Goal: Task Accomplishment & Management: Complete application form

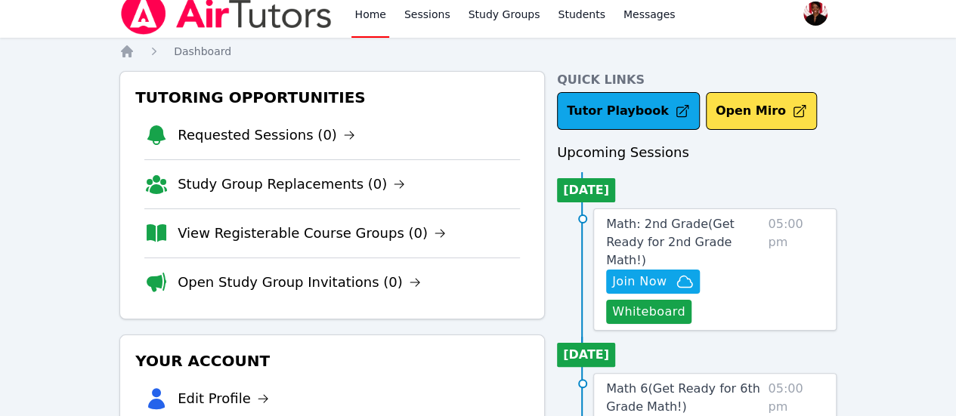
scroll to position [151, 0]
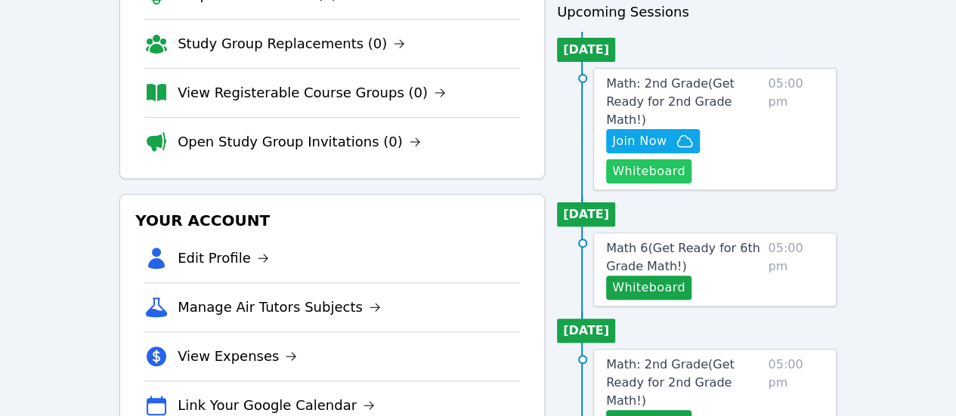
click at [644, 159] on button "Whiteboard" at bounding box center [648, 171] width 85 height 24
click at [661, 85] on span "Math: 2nd Grade ( Get Ready for 2nd Grade Math! )" at bounding box center [670, 101] width 128 height 51
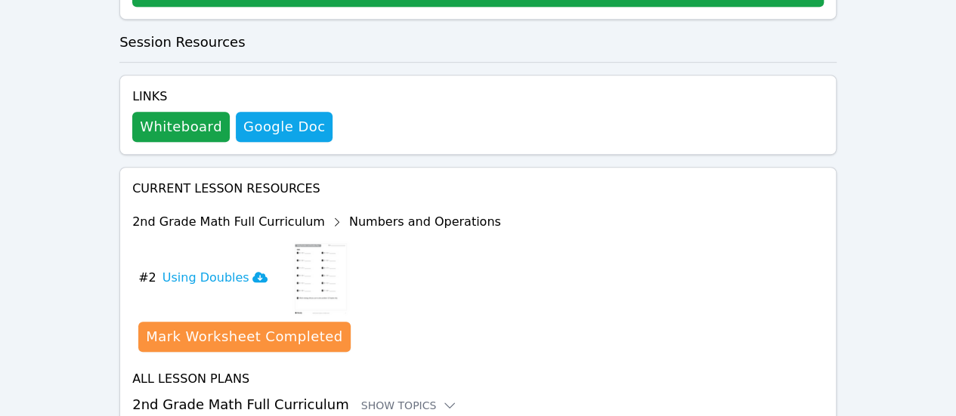
scroll to position [477, 0]
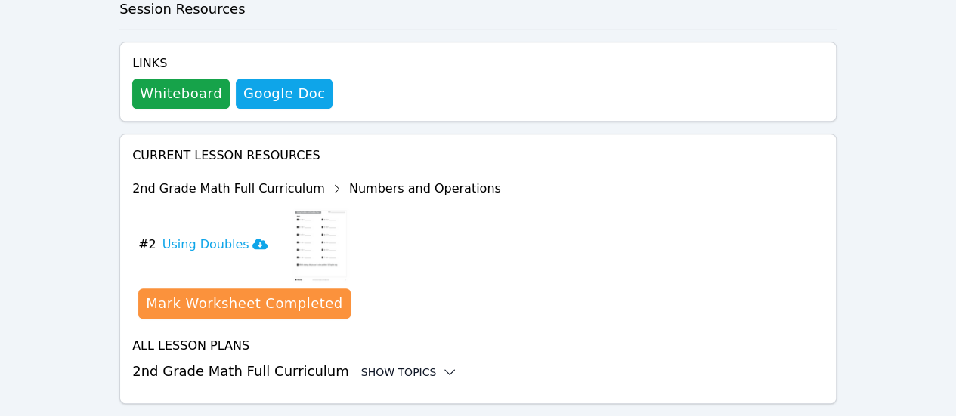
click at [412, 365] on div "Show Topics" at bounding box center [409, 372] width 97 height 15
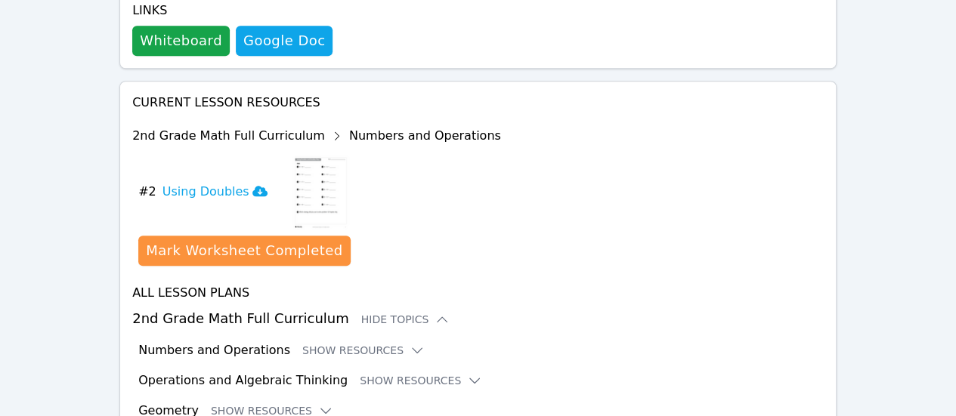
scroll to position [632, 0]
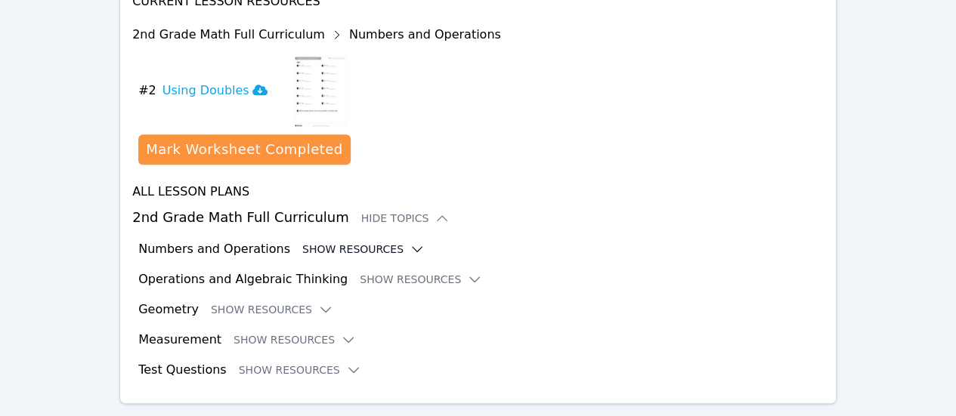
click at [371, 242] on button "Show Resources" at bounding box center [363, 249] width 122 height 15
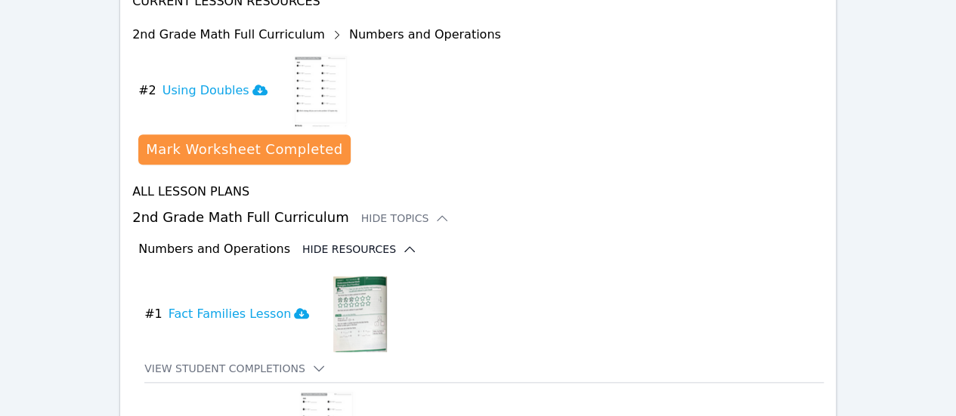
click at [402, 242] on icon at bounding box center [409, 249] width 15 height 15
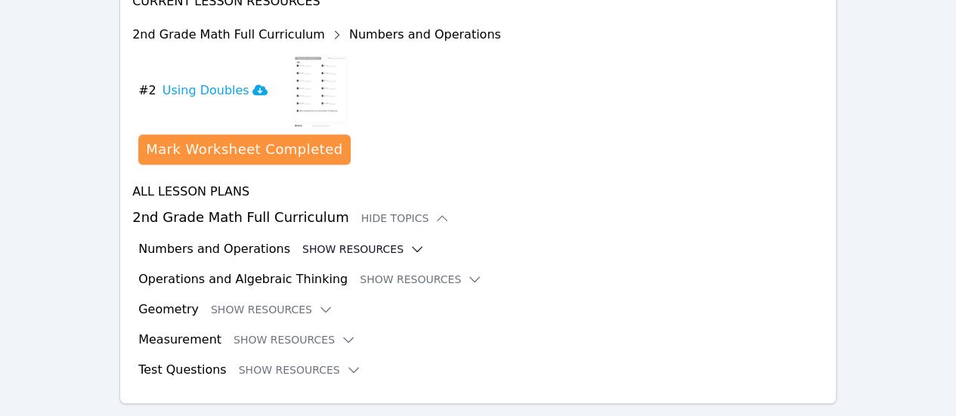
click at [368, 242] on button "Show Resources" at bounding box center [363, 249] width 122 height 15
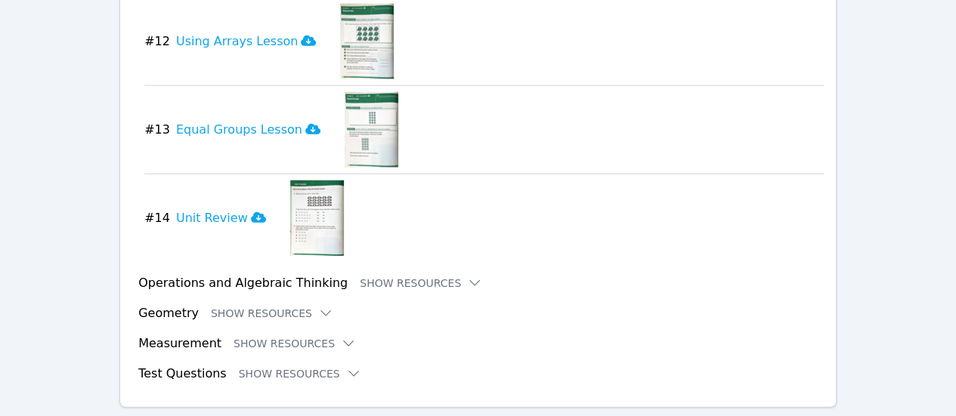
scroll to position [1750, 0]
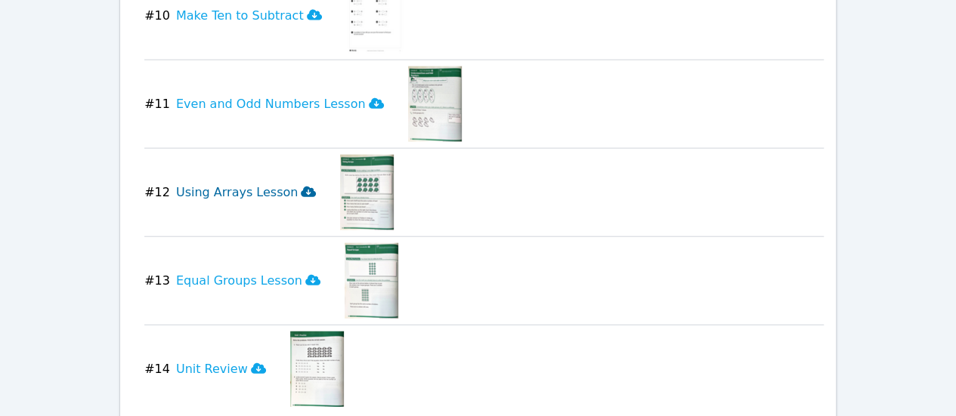
click at [301, 186] on icon at bounding box center [308, 192] width 15 height 12
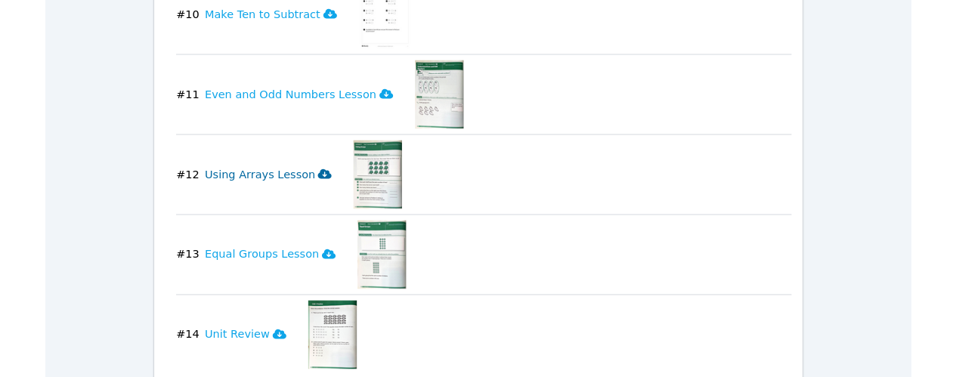
scroll to position [0, 0]
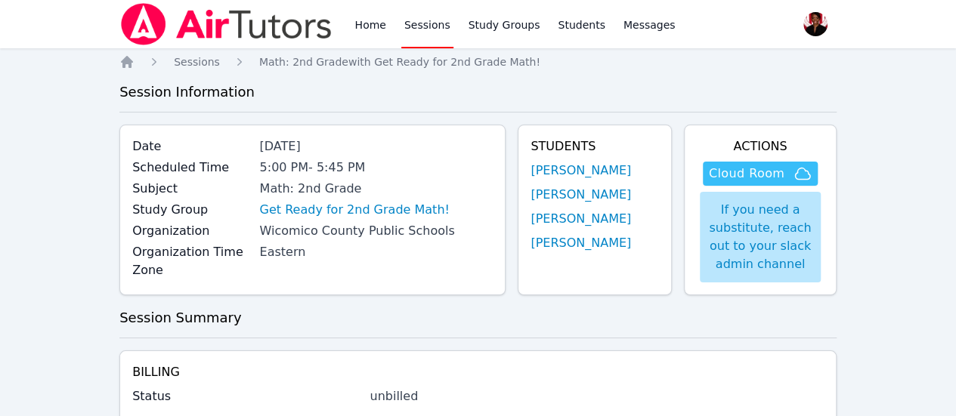
click at [761, 166] on span "Cloud Room" at bounding box center [747, 174] width 76 height 18
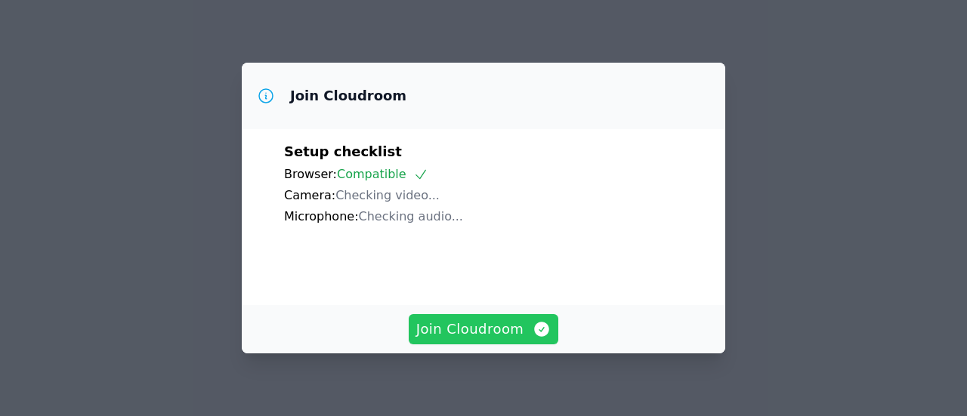
click at [487, 334] on span "Join Cloudroom" at bounding box center [483, 329] width 135 height 21
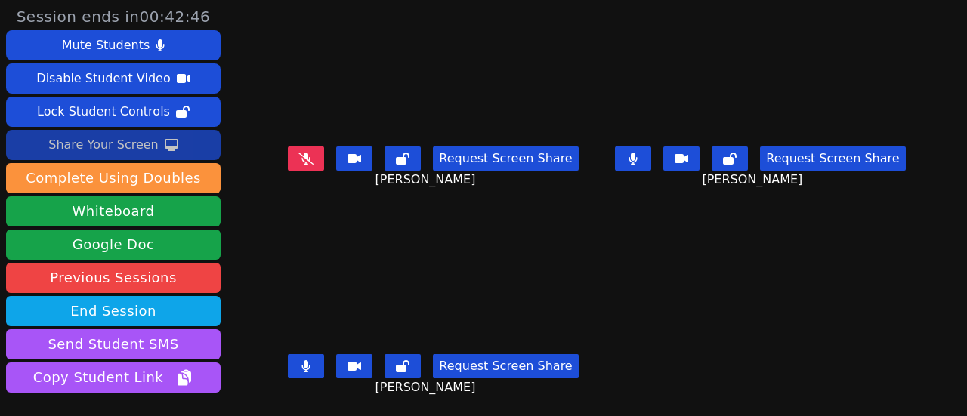
click at [183, 135] on button "Share Your Screen" at bounding box center [113, 145] width 215 height 30
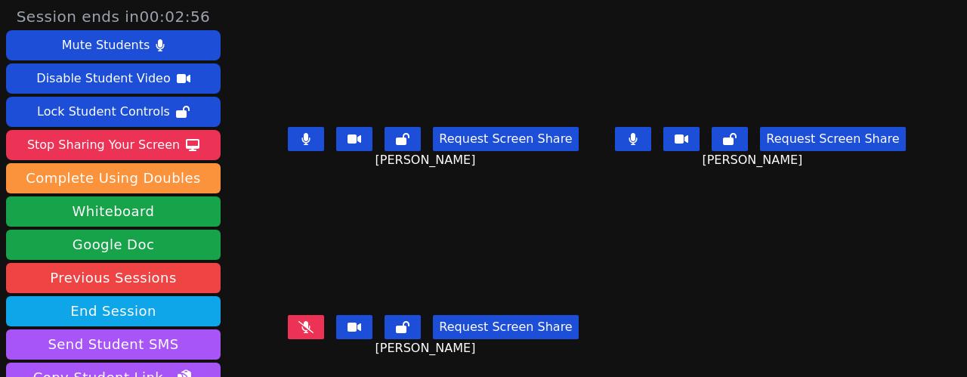
click at [324, 135] on button at bounding box center [306, 139] width 36 height 24
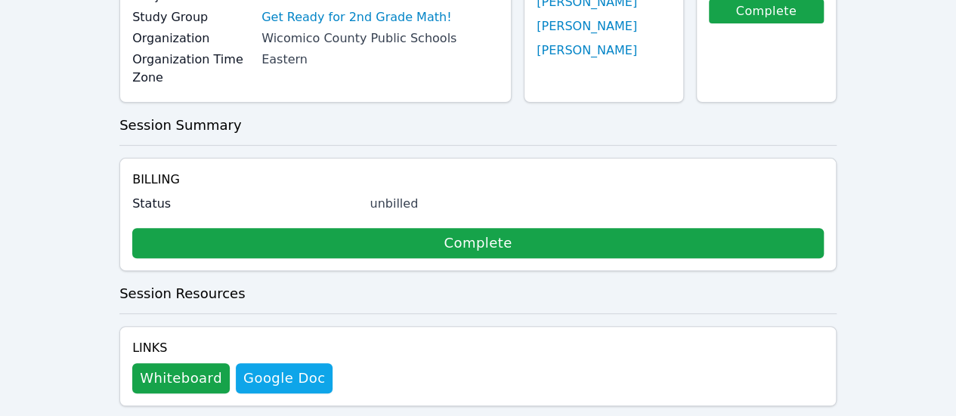
scroll to position [76, 0]
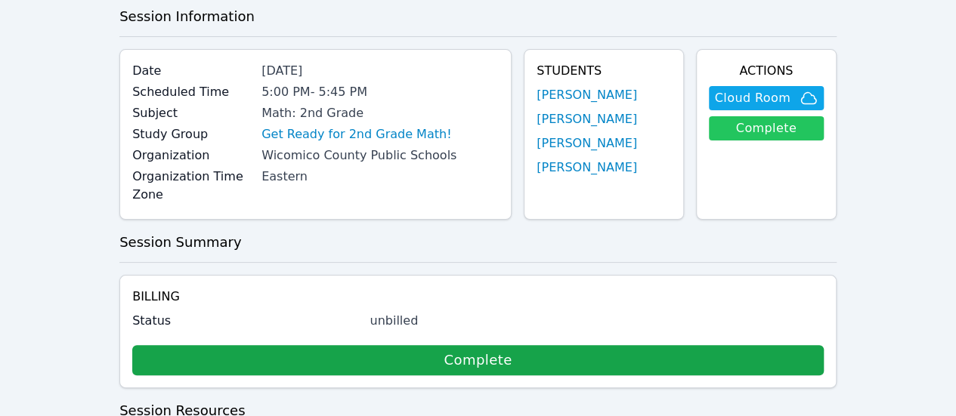
click at [780, 131] on link "Complete" at bounding box center [766, 128] width 115 height 24
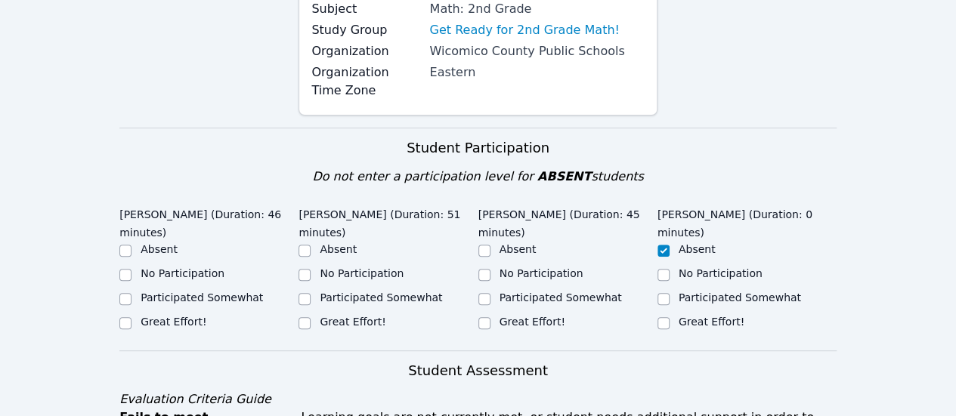
scroll to position [378, 0]
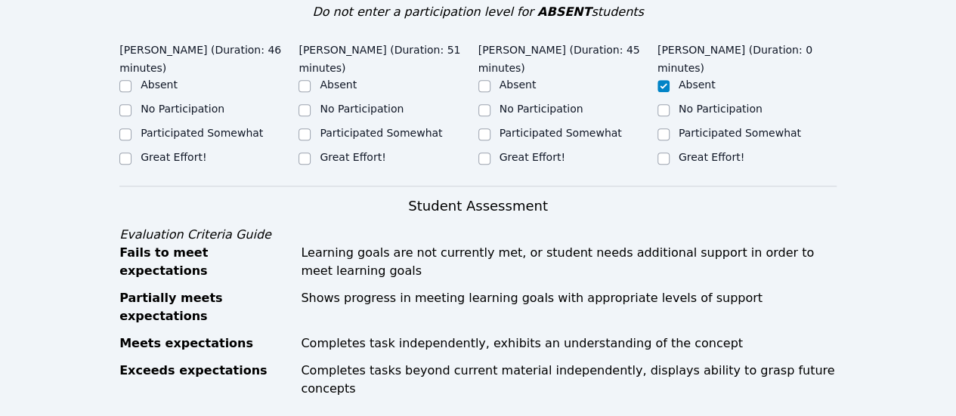
drag, startPoint x: 502, startPoint y: 144, endPoint x: 468, endPoint y: 141, distance: 34.1
click at [499, 151] on label "Great Effort!" at bounding box center [532, 157] width 66 height 12
click at [490, 153] on input "Great Effort!" at bounding box center [484, 159] width 12 height 12
checkbox input "true"
click at [357, 159] on label "Great Effort!" at bounding box center [353, 157] width 66 height 12
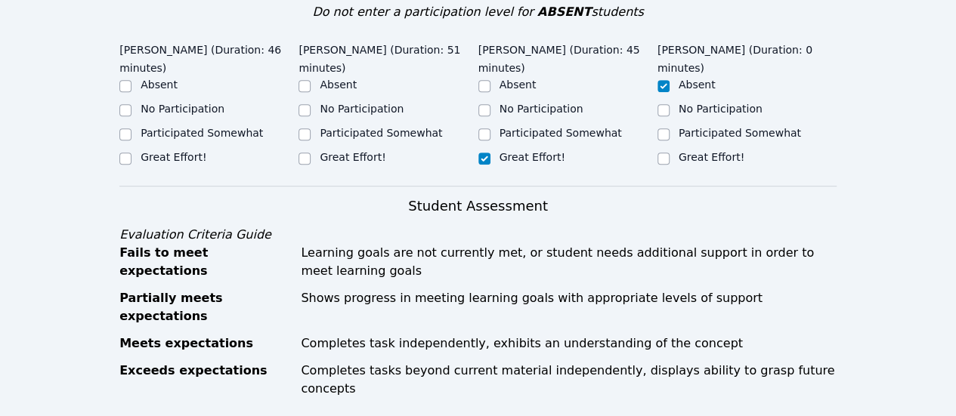
click at [310, 159] on input "Great Effort!" at bounding box center [304, 159] width 12 height 12
checkbox input "true"
click at [193, 151] on label "Great Effort!" at bounding box center [174, 157] width 66 height 12
click at [131, 153] on input "Great Effort!" at bounding box center [125, 159] width 12 height 12
checkbox input "true"
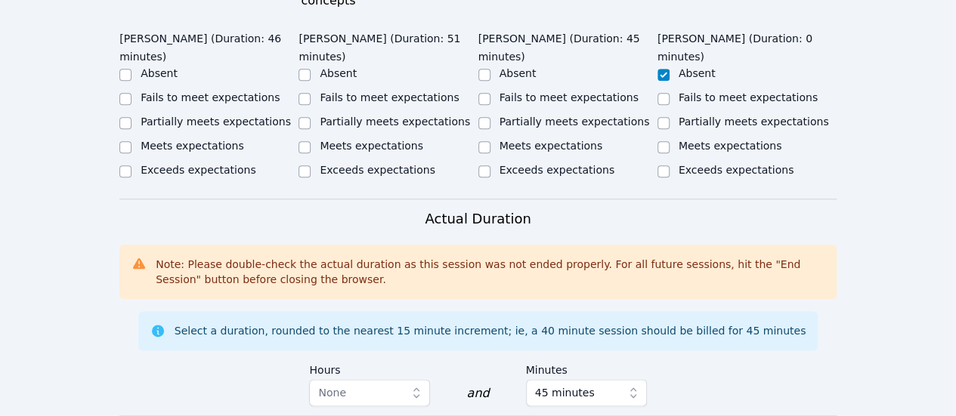
scroll to position [604, 0]
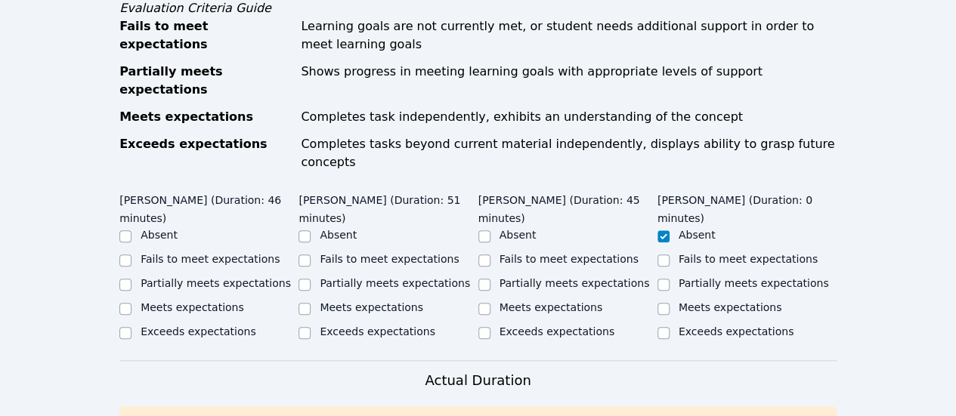
drag, startPoint x: 215, startPoint y: 253, endPoint x: 314, endPoint y: 253, distance: 99.0
click at [216, 301] on label "Meets expectations" at bounding box center [192, 307] width 103 height 12
click at [131, 303] on input "Meets expectations" at bounding box center [125, 309] width 12 height 12
checkbox input "true"
click at [340, 301] on label "Meets expectations" at bounding box center [371, 307] width 103 height 12
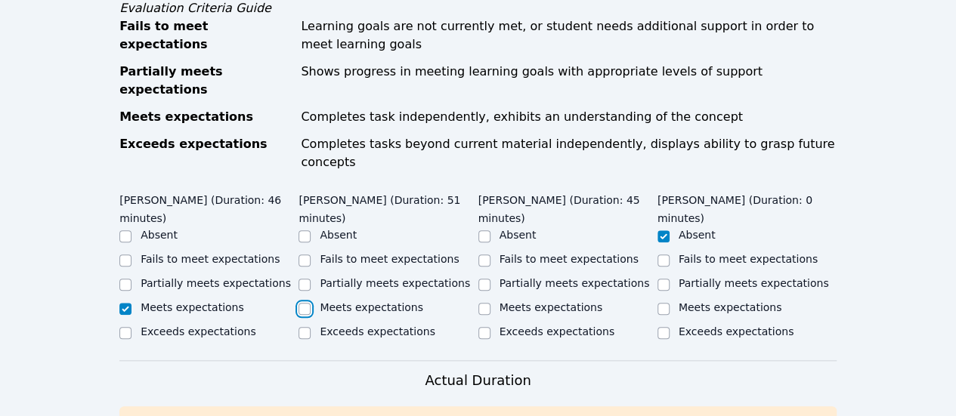
click at [310, 303] on input "Meets expectations" at bounding box center [304, 309] width 12 height 12
checkbox input "true"
click at [548, 301] on label "Meets expectations" at bounding box center [550, 307] width 103 height 12
click at [490, 303] on input "Meets expectations" at bounding box center [484, 309] width 12 height 12
checkbox input "true"
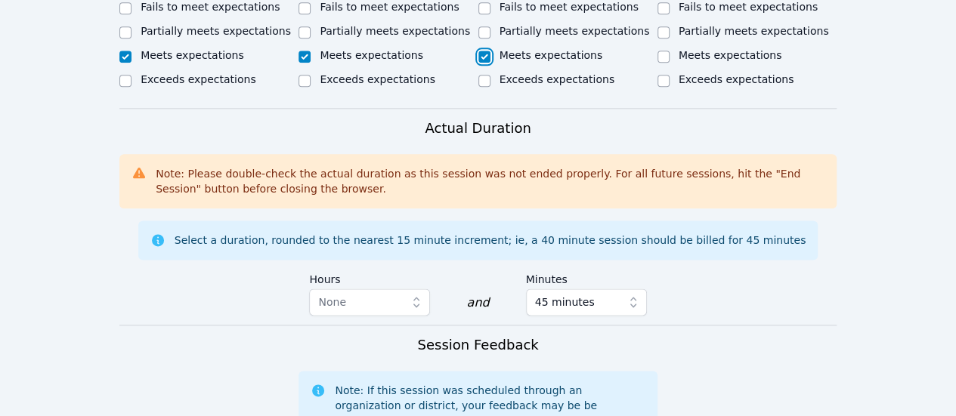
scroll to position [755, 0]
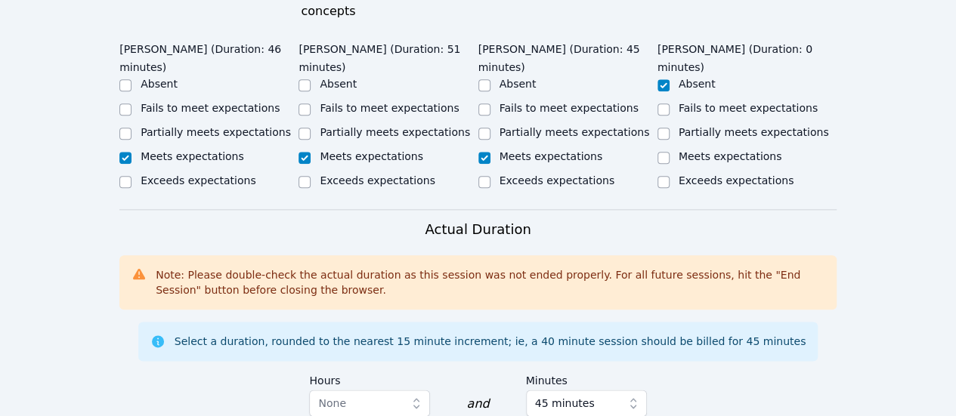
click at [176, 175] on label "Exceeds expectations" at bounding box center [198, 181] width 115 height 12
click at [131, 176] on input "Exceeds expectations" at bounding box center [125, 182] width 12 height 12
checkbox input "true"
click at [175, 150] on label "Meets expectations" at bounding box center [192, 156] width 103 height 12
click at [217, 150] on label "Meets expectations" at bounding box center [192, 156] width 103 height 12
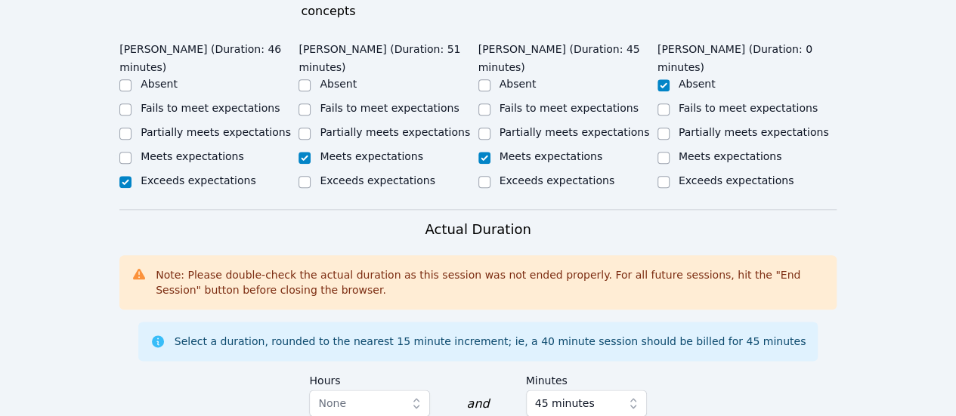
click at [131, 152] on input "Meets expectations" at bounding box center [125, 158] width 12 height 12
checkbox input "true"
checkbox input "false"
click at [329, 175] on label "Exceeds expectations" at bounding box center [377, 181] width 115 height 12
click at [298, 173] on div at bounding box center [304, 182] width 12 height 18
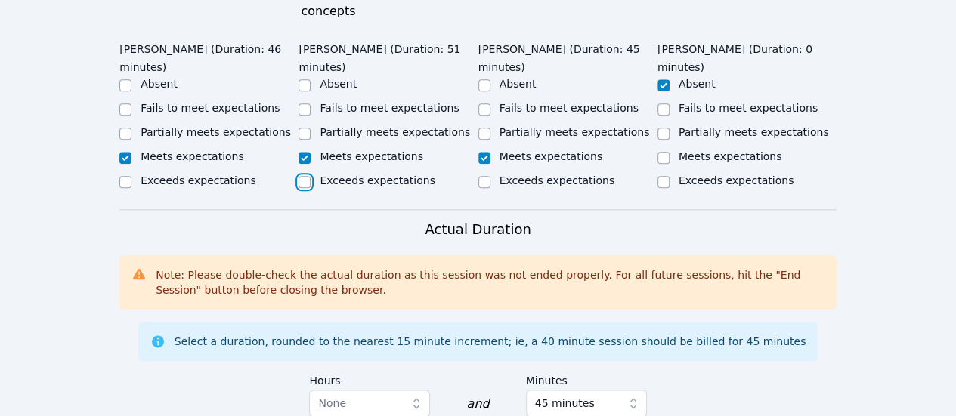
click at [299, 176] on input "Exceeds expectations" at bounding box center [304, 182] width 12 height 12
checkbox input "true"
checkbox input "false"
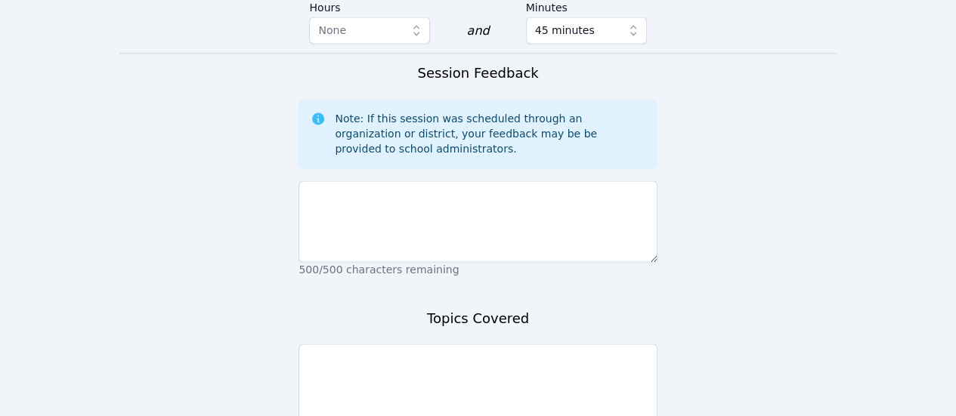
scroll to position [1133, 0]
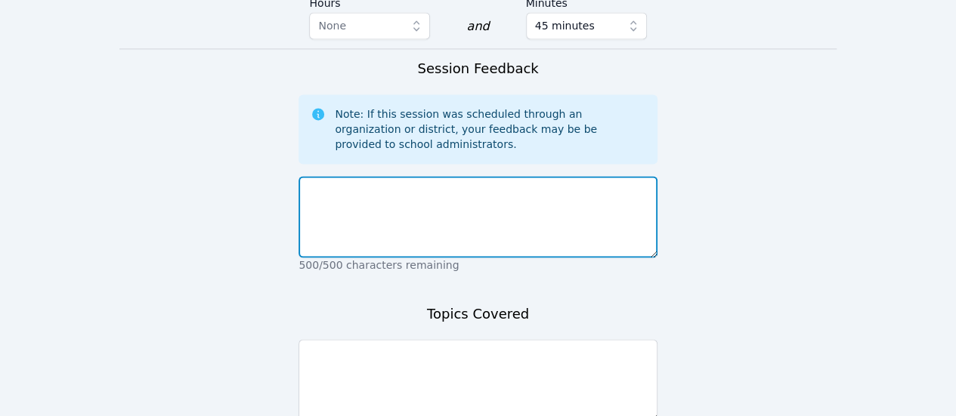
click at [403, 197] on textarea at bounding box center [477, 217] width 358 height 82
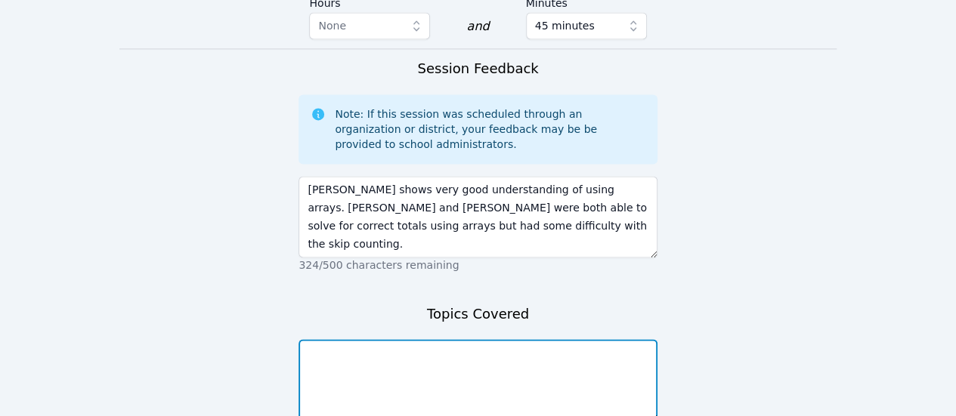
click at [455, 355] on textarea at bounding box center [477, 380] width 358 height 82
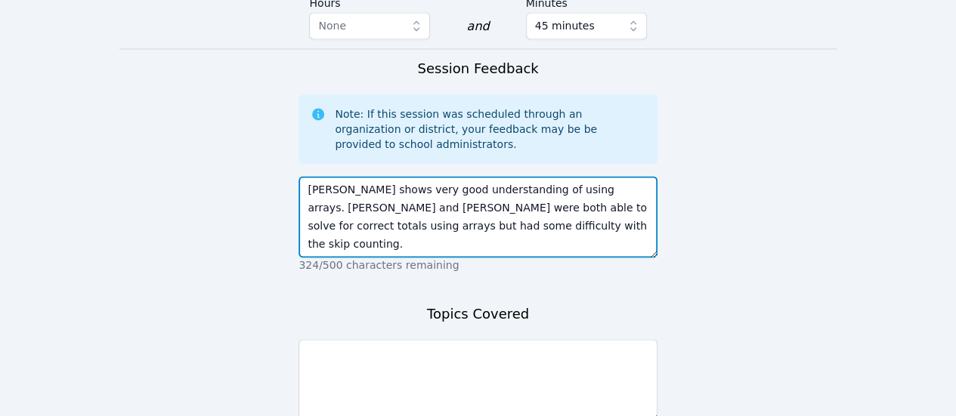
click at [480, 190] on textarea "Savannah shows very good understanding of using arrays. Canani and Kyler were b…" at bounding box center [477, 217] width 358 height 82
type textarea "Savannah shows very good understanding of using arrays. Canani and Kyler were b…"
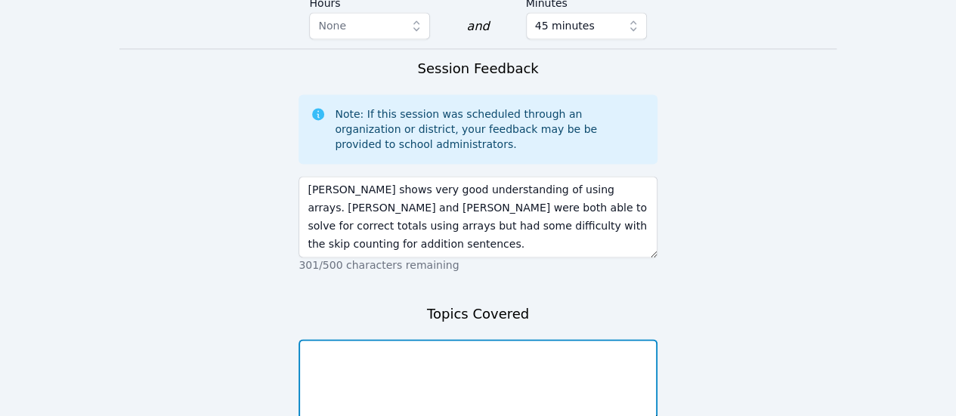
click at [441, 339] on textarea at bounding box center [477, 380] width 358 height 82
paste textarea "5. Using Arrays .pdf"
click at [400, 339] on textarea "Learners worked on 5. Using Arrays .pdf" at bounding box center [477, 380] width 358 height 82
drag, startPoint x: 558, startPoint y: 328, endPoint x: 544, endPoint y: 321, distance: 15.2
click at [554, 339] on textarea "Learners worked on the 5. Using Arrays .pdf" at bounding box center [477, 380] width 358 height 82
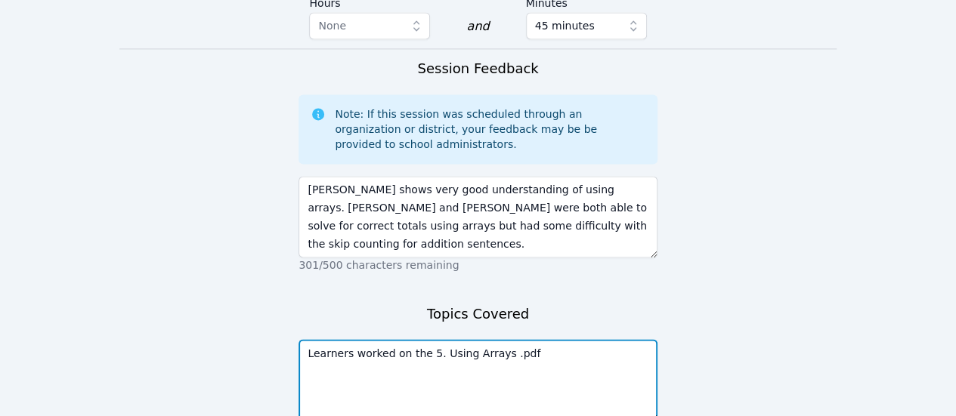
drag, startPoint x: 491, startPoint y: 317, endPoint x: 561, endPoint y: 305, distance: 70.5
click at [566, 339] on textarea "Learners worked on the 5. Using Arrays .pdf" at bounding box center [477, 380] width 358 height 82
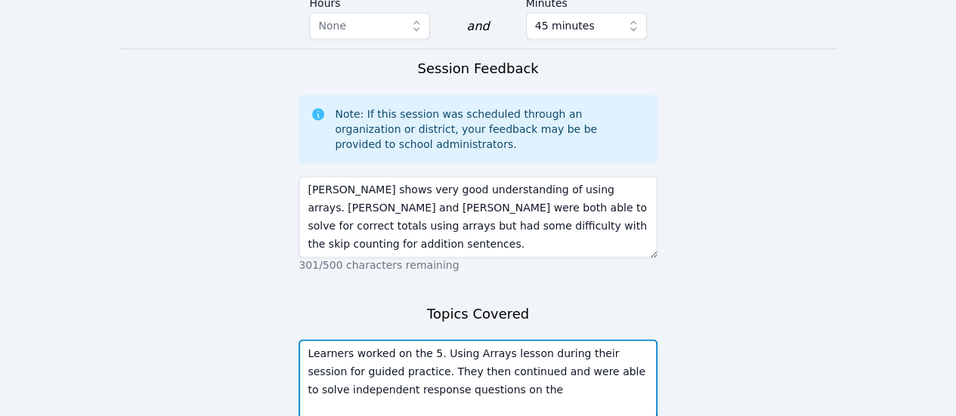
paste textarea "Describing Arrays with Cars.pdf"
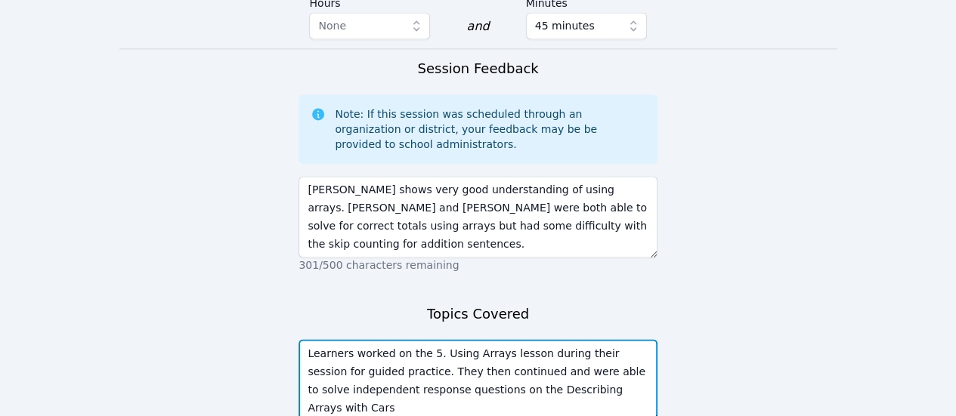
click at [636, 351] on textarea "Learners worked on the 5. Using Arrays lesson during their session for guided p…" at bounding box center [477, 380] width 358 height 82
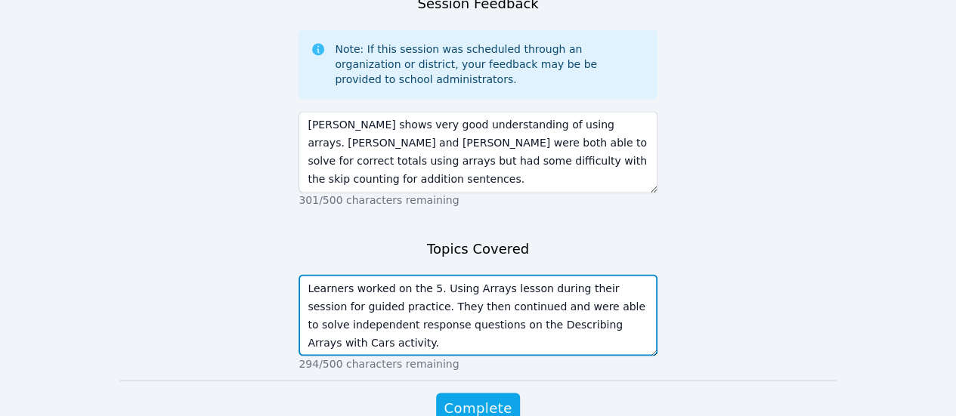
scroll to position [1239, 0]
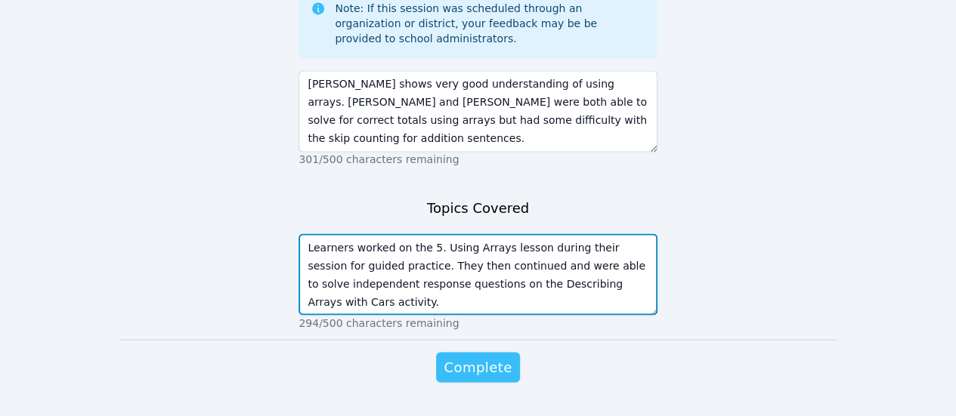
type textarea "Learners worked on the 5. Using Arrays lesson during their session for guided p…"
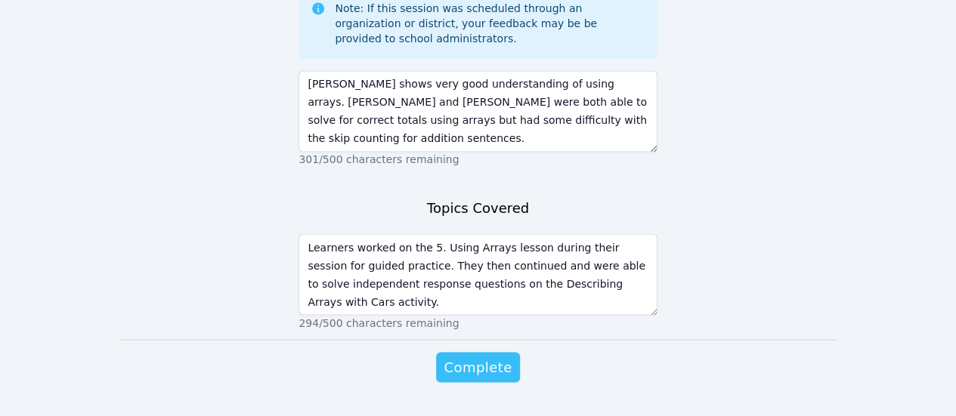
click at [482, 357] on span "Complete" at bounding box center [477, 367] width 68 height 21
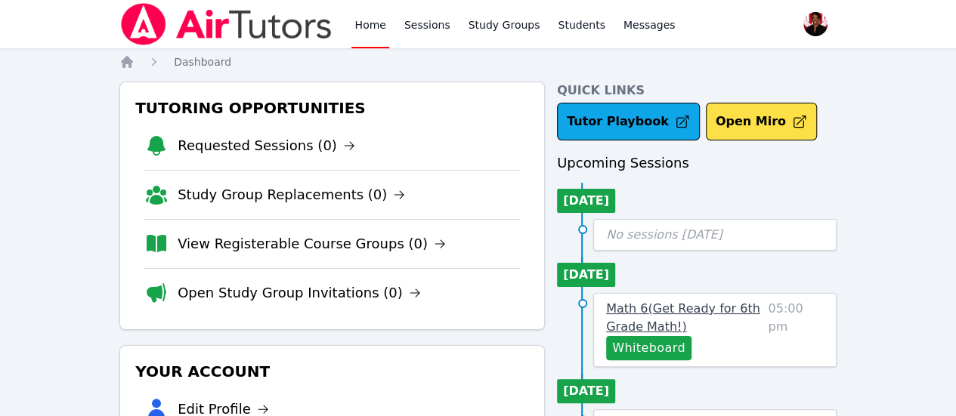
click at [704, 314] on span "Math 6 ( Get Ready for 6th Grade Math! )" at bounding box center [683, 317] width 154 height 32
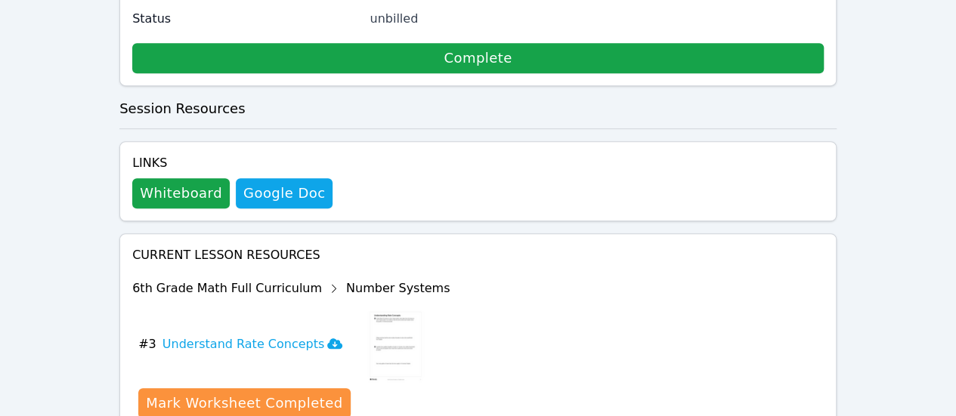
scroll to position [477, 0]
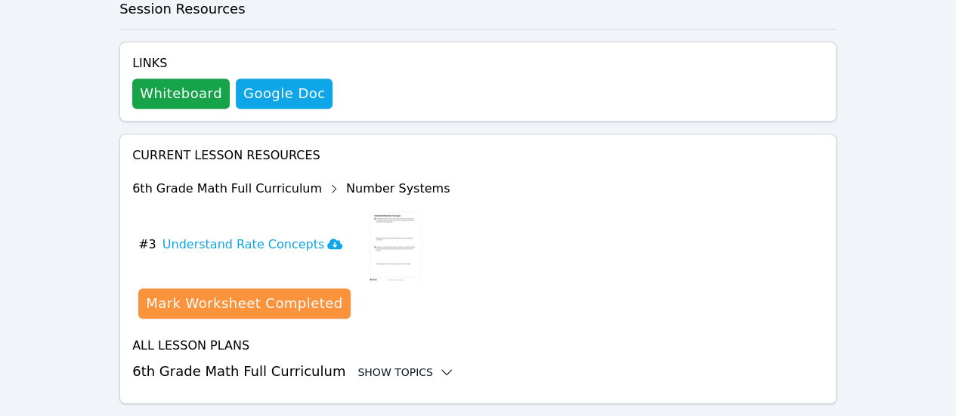
click at [372, 365] on div "Show Topics" at bounding box center [405, 372] width 97 height 15
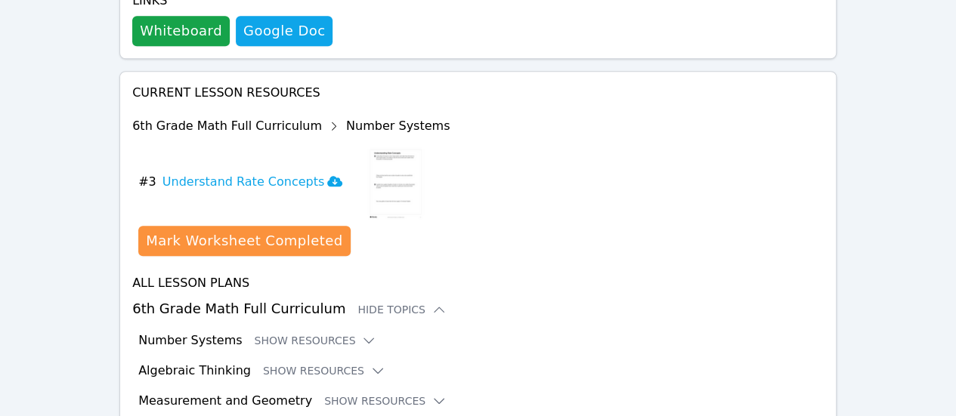
scroll to position [601, 0]
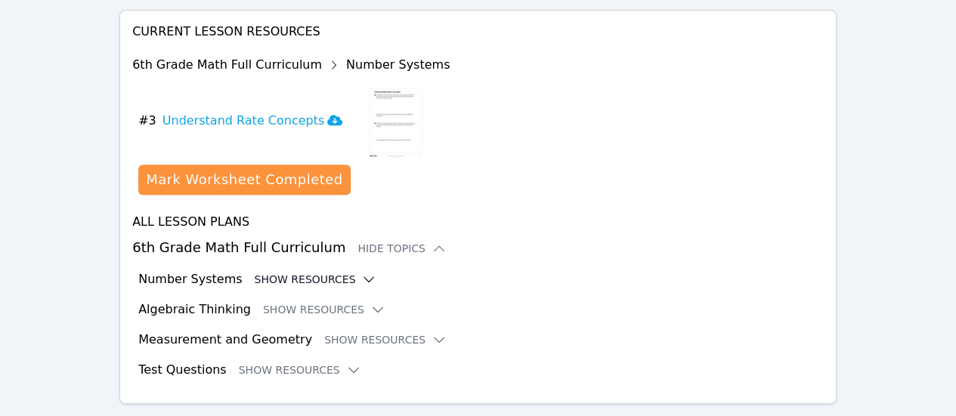
click at [295, 272] on button "Show Resources" at bounding box center [315, 279] width 122 height 15
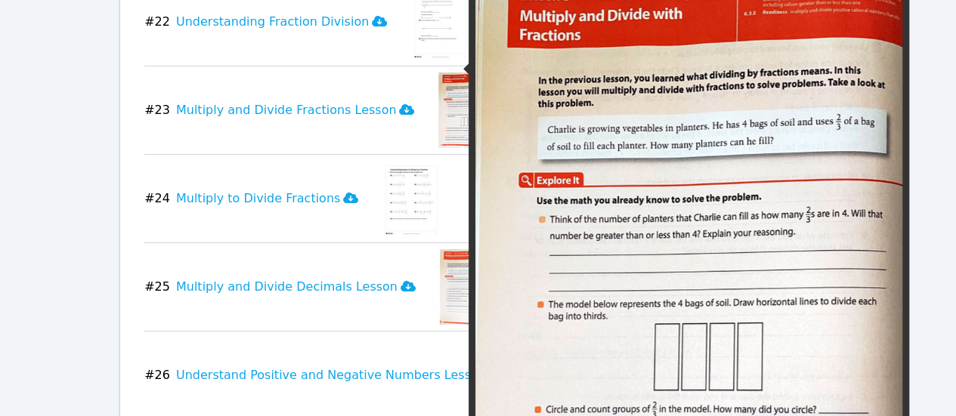
scroll to position [2943, 0]
